Goal: Check status: Check status

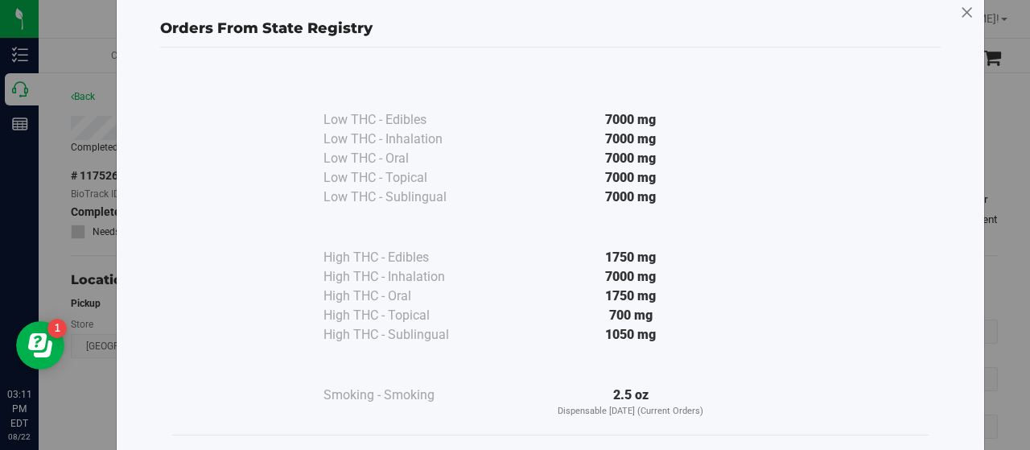
scroll to position [103, 0]
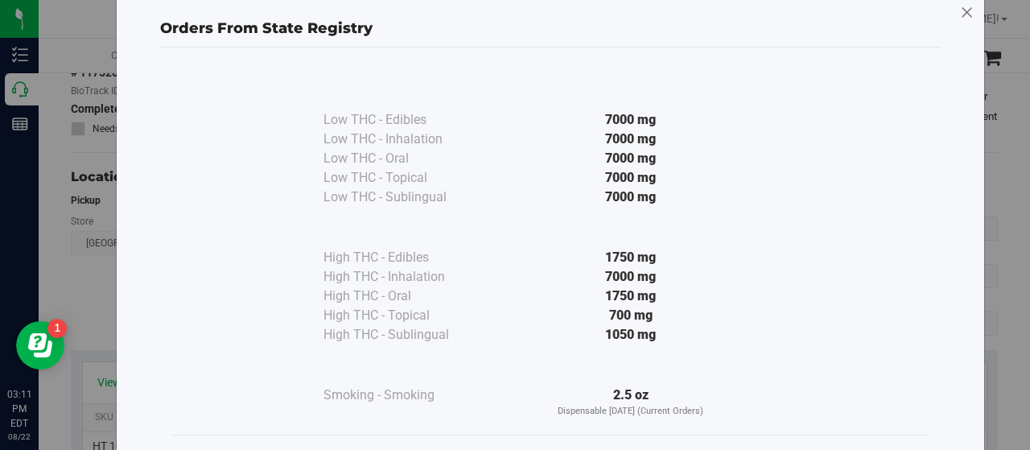
click at [961, 14] on icon at bounding box center [967, 13] width 14 height 26
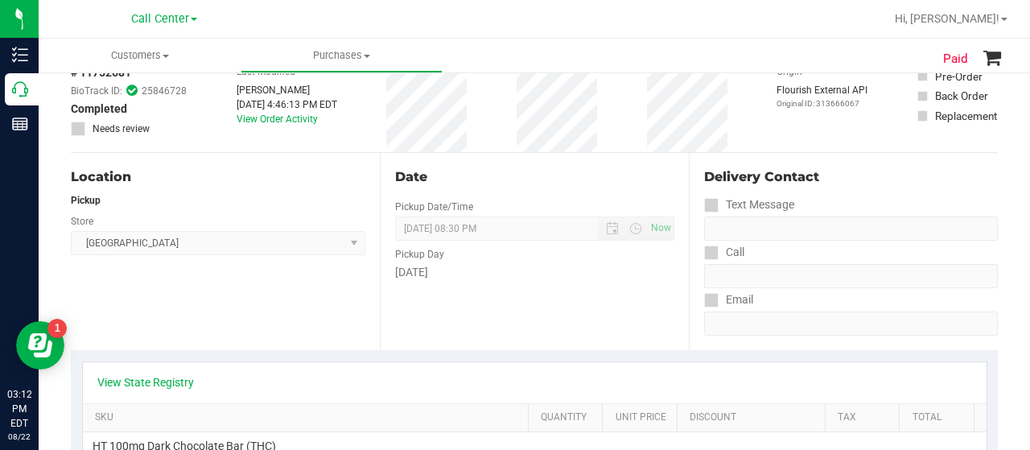
scroll to position [0, 0]
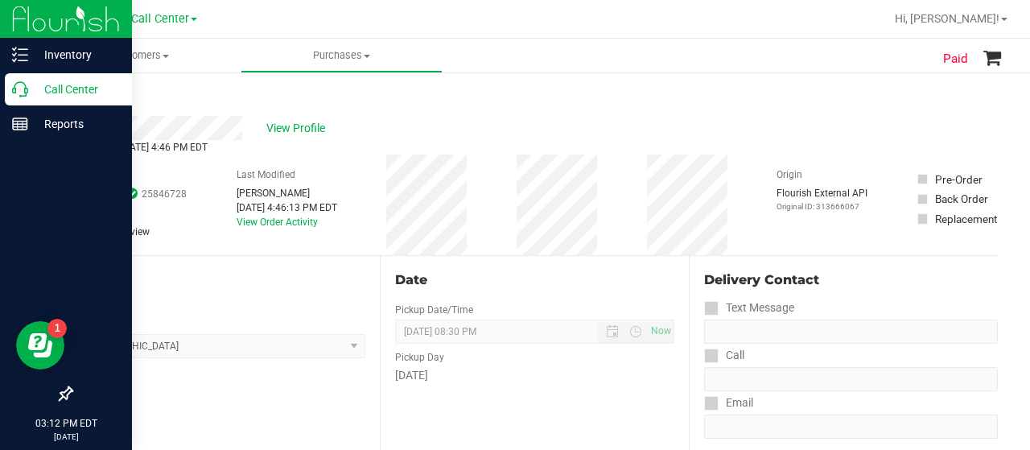
click at [37, 88] on p "Call Center" at bounding box center [76, 89] width 97 height 19
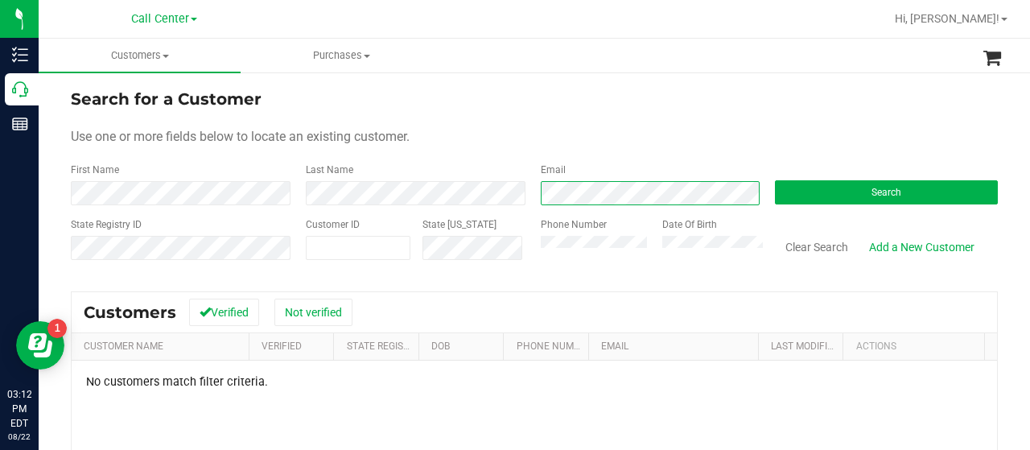
click at [504, 195] on div "First Name Last Name Email Search" at bounding box center [534, 184] width 927 height 43
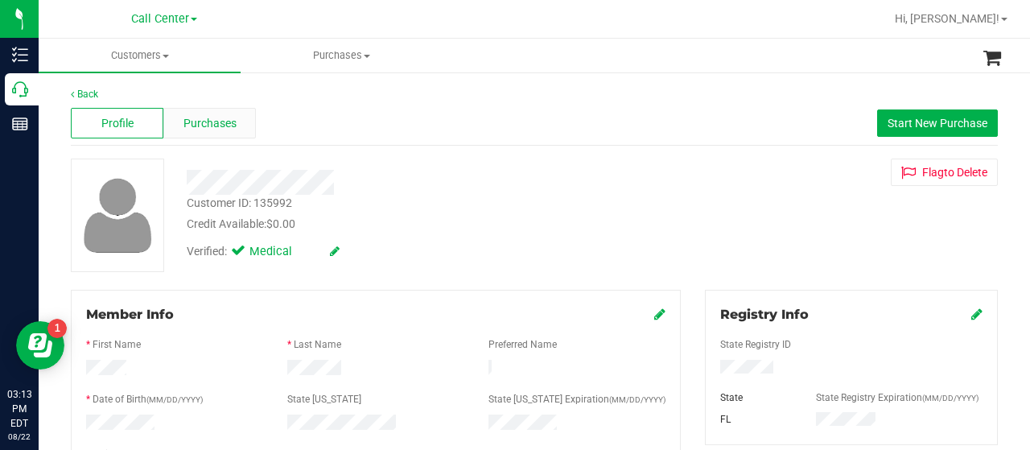
click at [208, 129] on span "Purchases" at bounding box center [209, 123] width 53 height 17
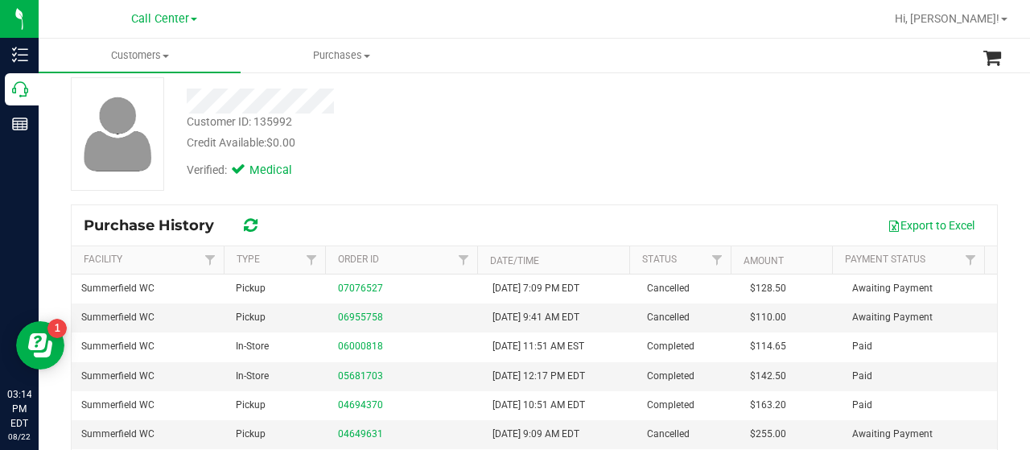
scroll to position [84, 0]
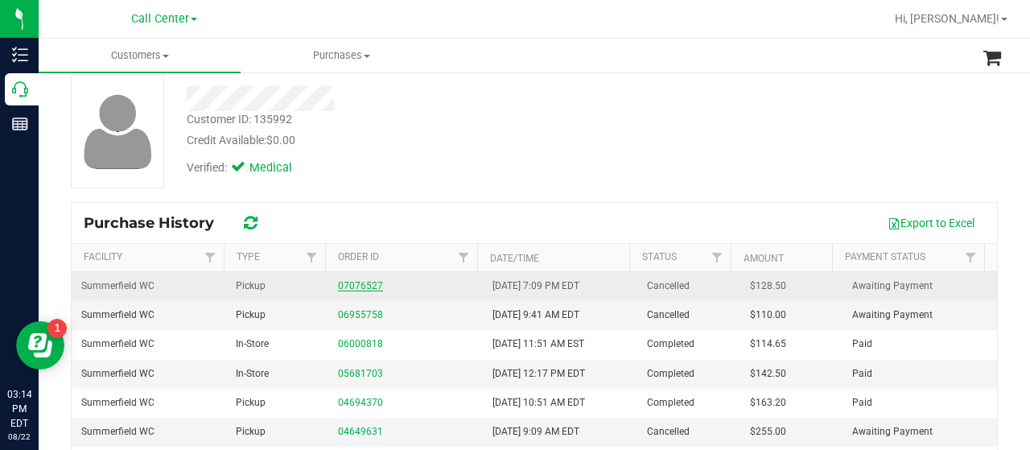
click at [357, 282] on link "07076527" at bounding box center [360, 285] width 45 height 11
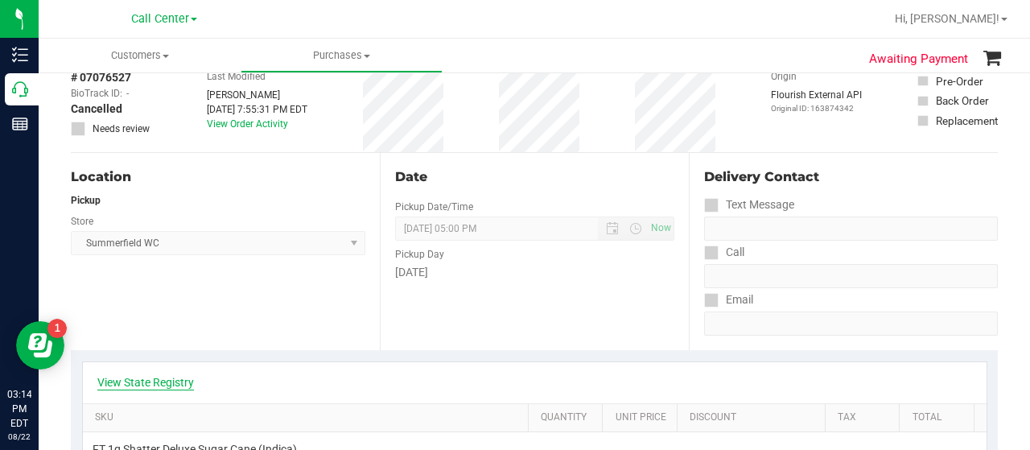
click at [134, 382] on link "View State Registry" at bounding box center [145, 382] width 97 height 16
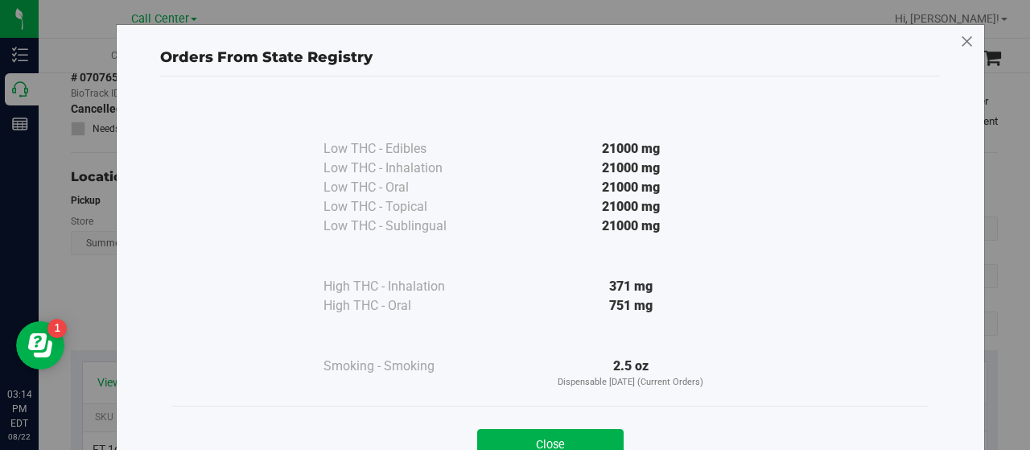
click at [960, 43] on icon at bounding box center [967, 42] width 14 height 26
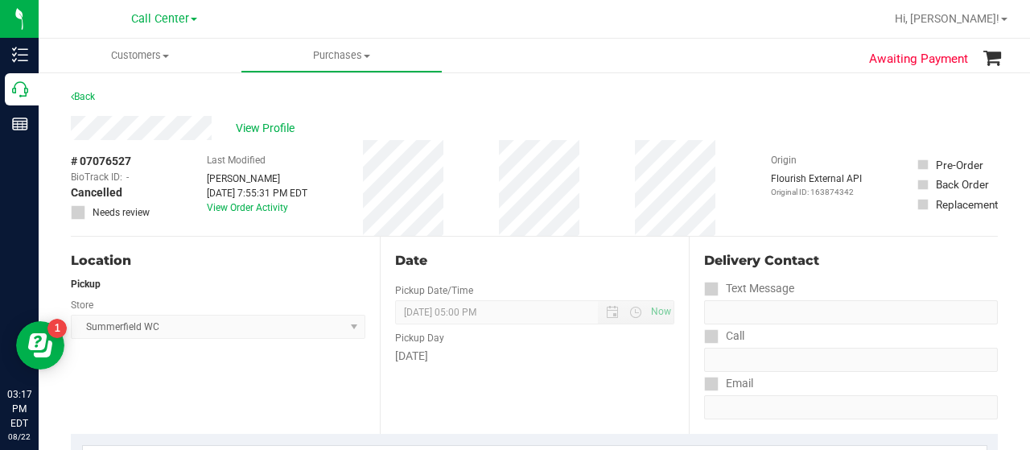
scroll to position [93, 0]
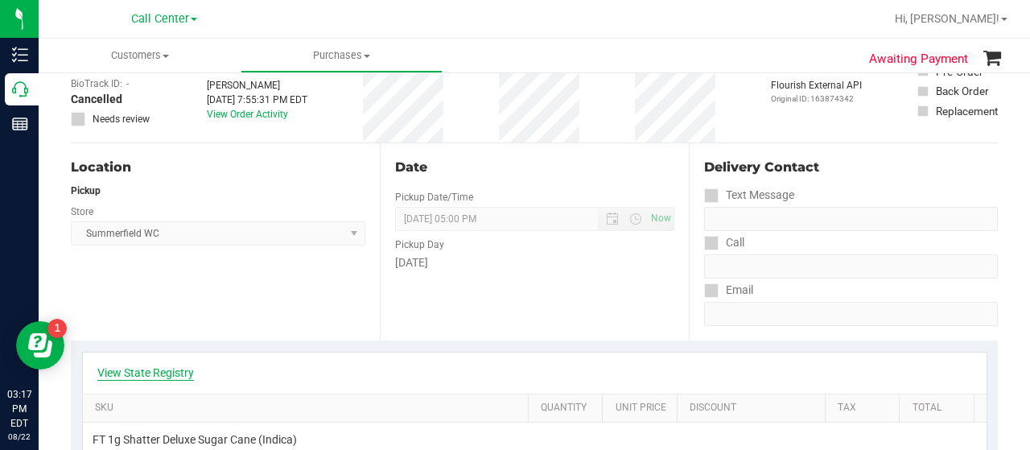
click at [158, 369] on link "View State Registry" at bounding box center [145, 372] width 97 height 16
